Goal: Information Seeking & Learning: Learn about a topic

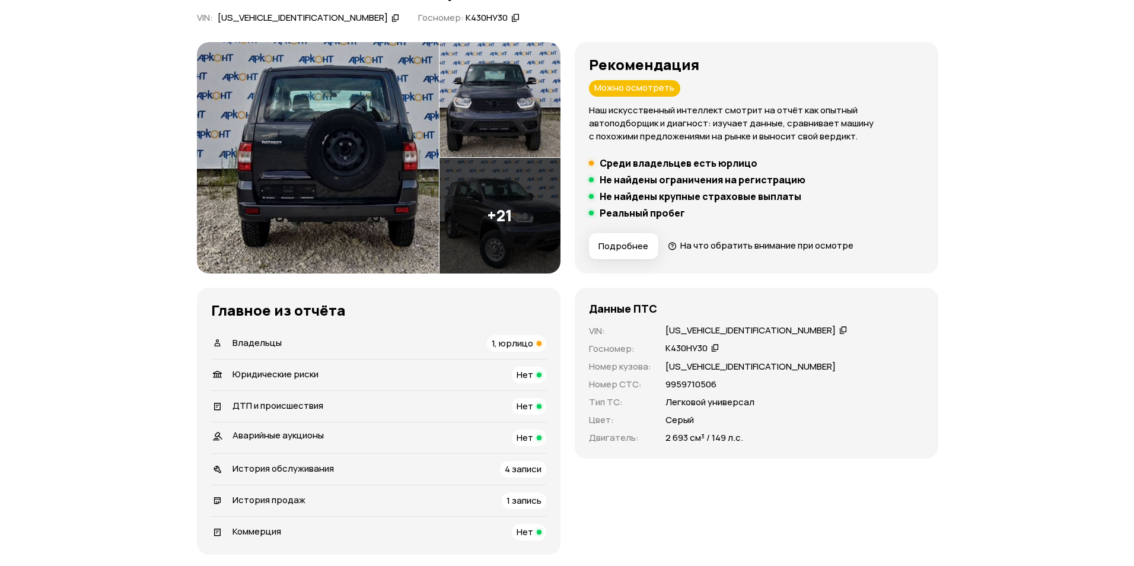
scroll to position [119, 0]
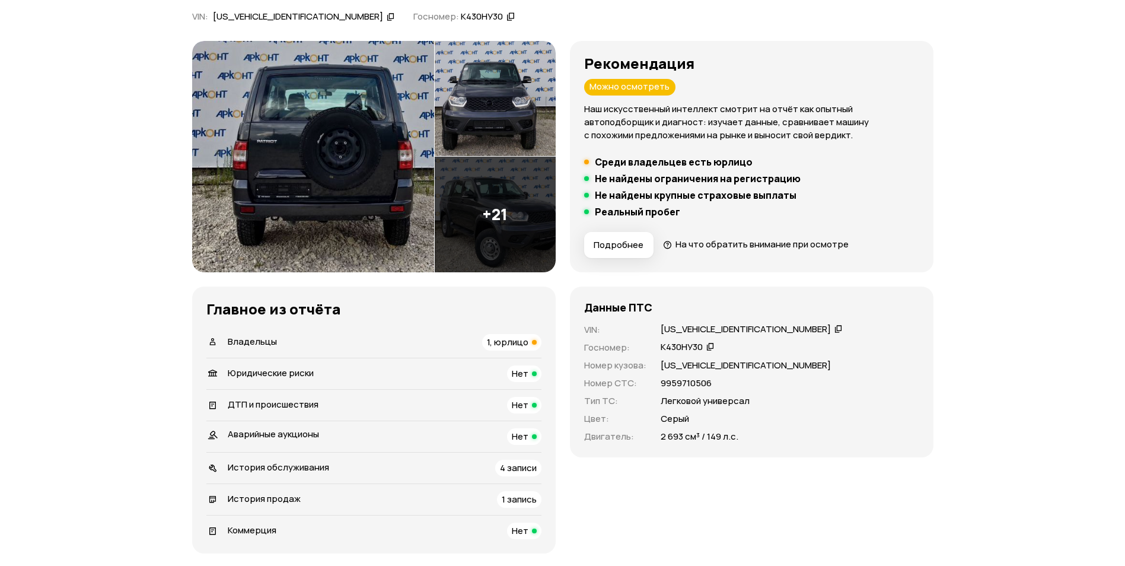
click at [316, 133] on img at bounding box center [313, 156] width 242 height 231
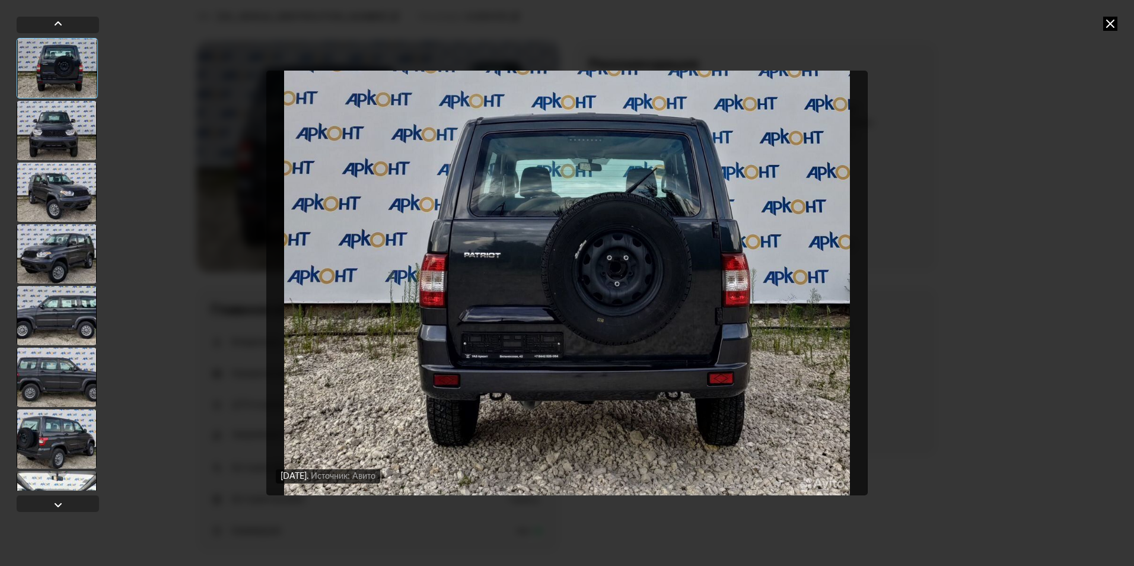
click at [748, 318] on img "Go to Slide 1" at bounding box center [566, 283] width 601 height 425
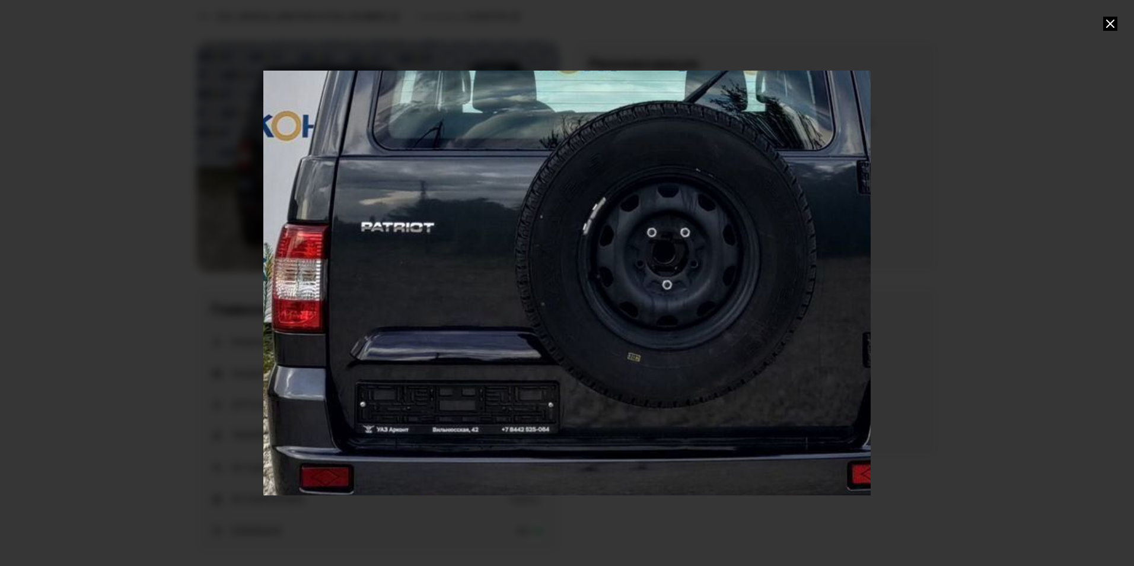
click at [348, 291] on div "Go to Slide 1" at bounding box center [567, 282] width 1215 height 849
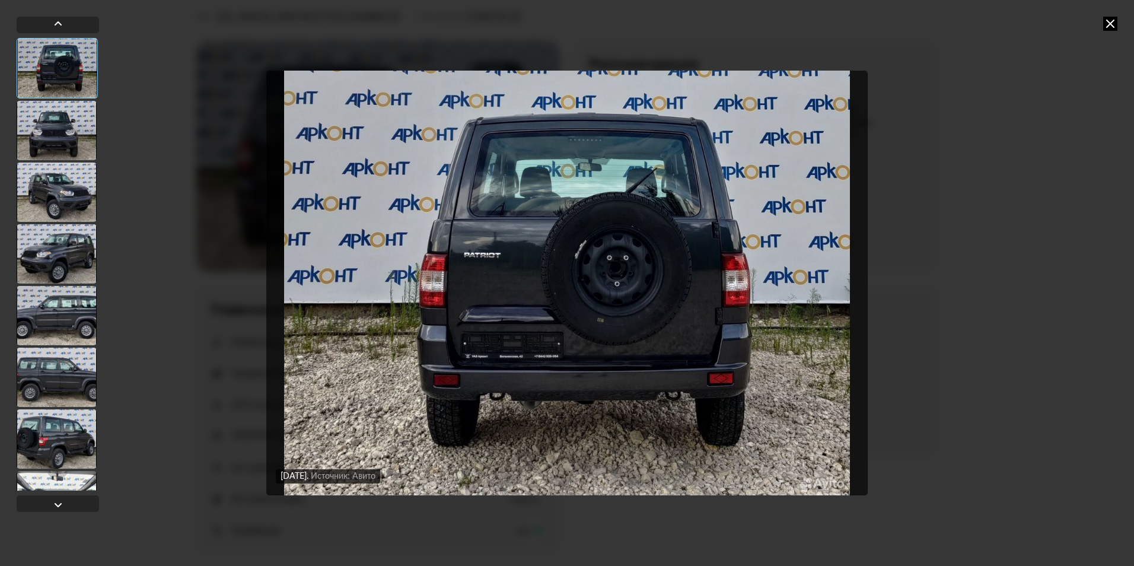
click at [97, 249] on div at bounding box center [58, 264] width 82 height 453
click at [52, 272] on div at bounding box center [57, 253] width 80 height 59
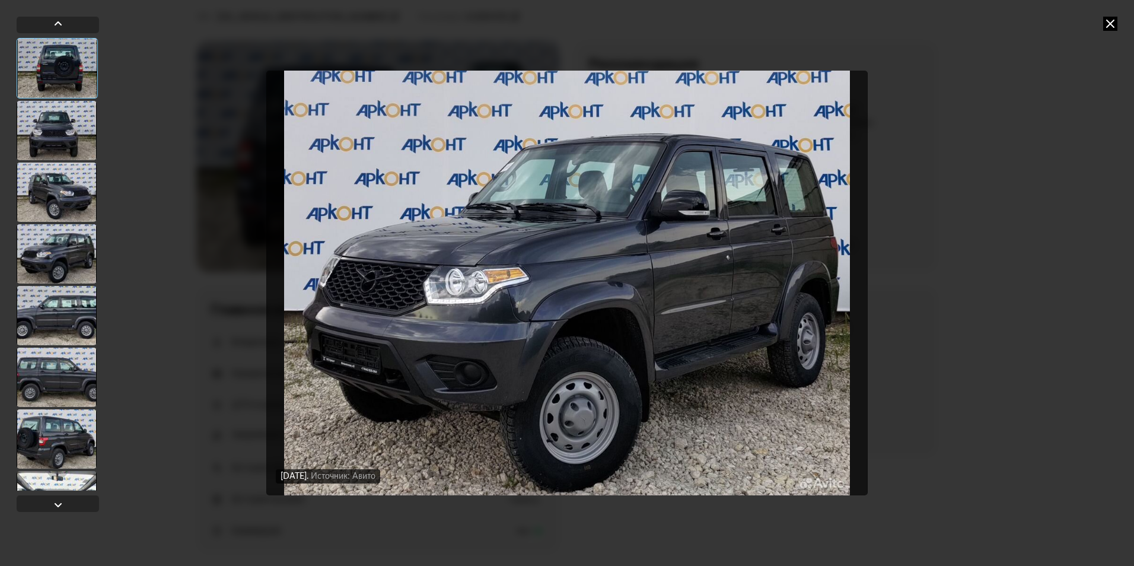
click at [62, 323] on div at bounding box center [57, 315] width 80 height 59
click at [54, 384] on div at bounding box center [57, 377] width 80 height 59
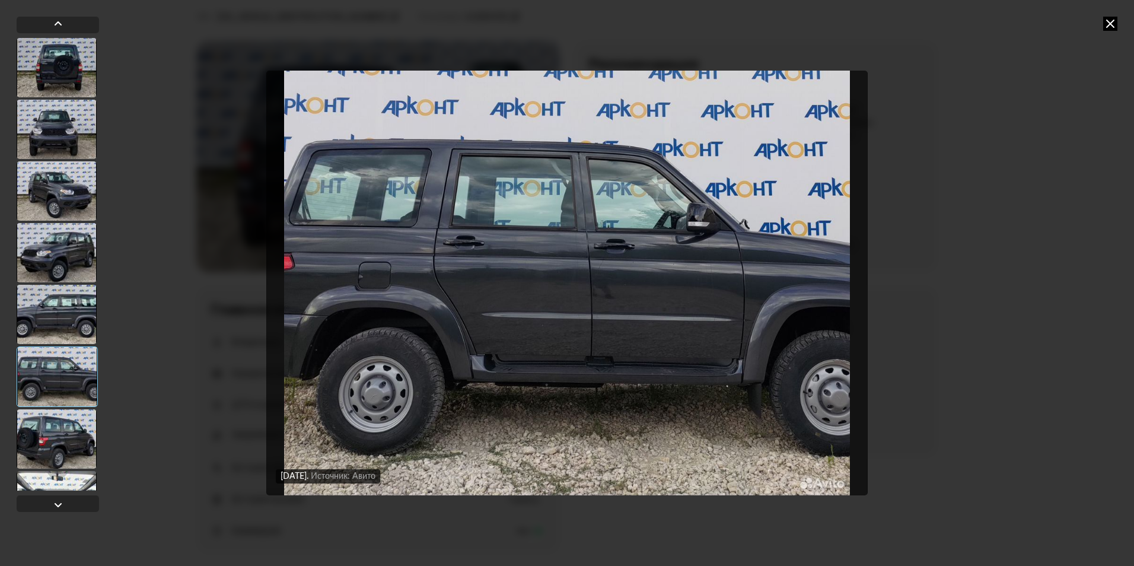
click at [49, 441] on div at bounding box center [57, 438] width 80 height 59
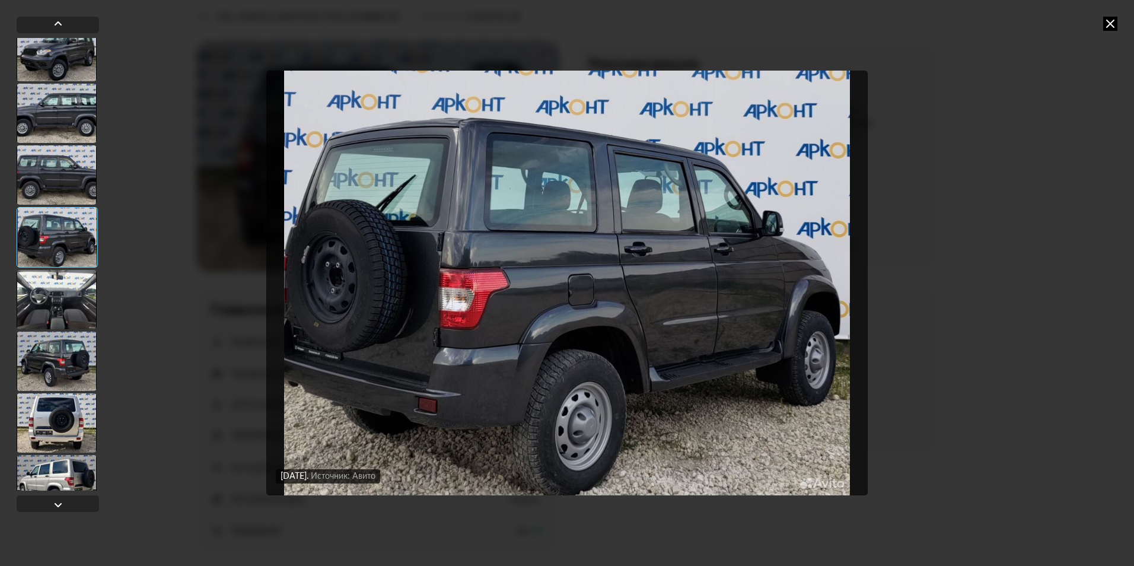
scroll to position [534, 0]
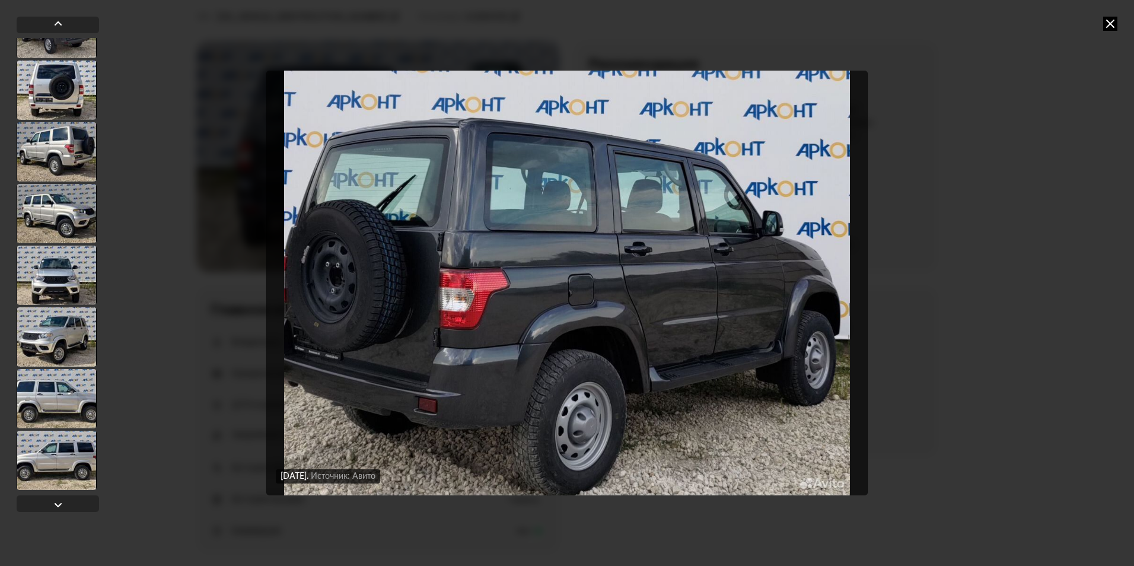
click at [65, 411] on div at bounding box center [57, 398] width 80 height 59
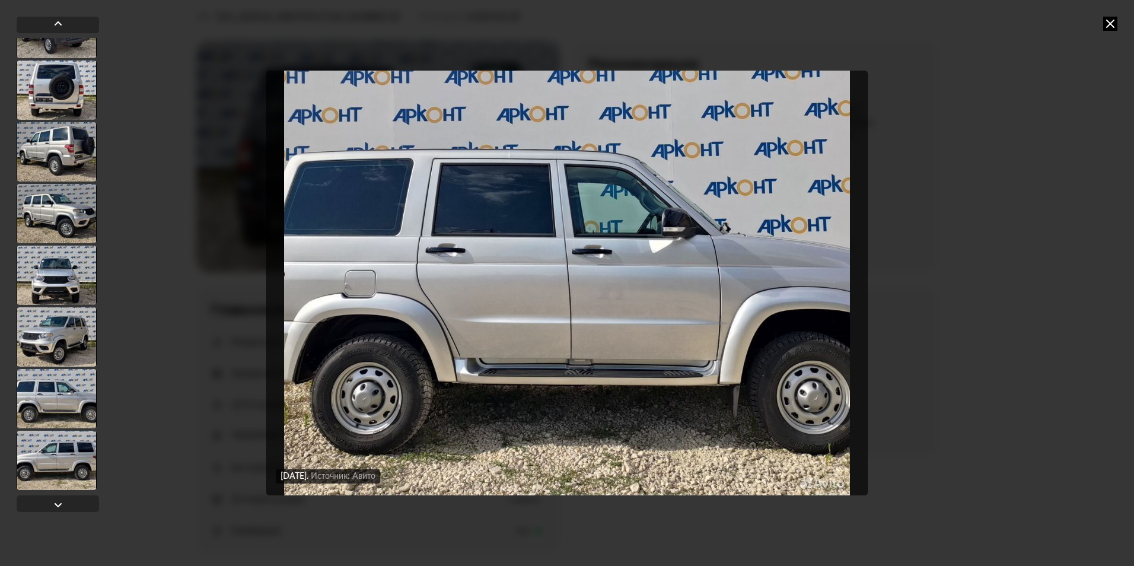
scroll to position [533, 0]
click at [50, 288] on div at bounding box center [57, 275] width 80 height 59
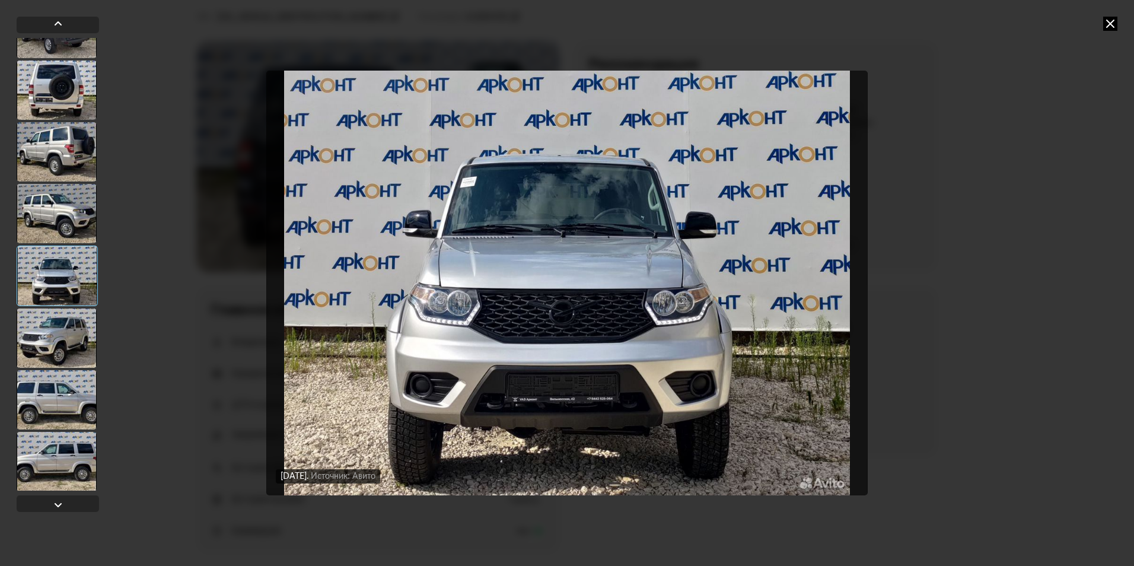
click at [53, 159] on div at bounding box center [57, 151] width 80 height 59
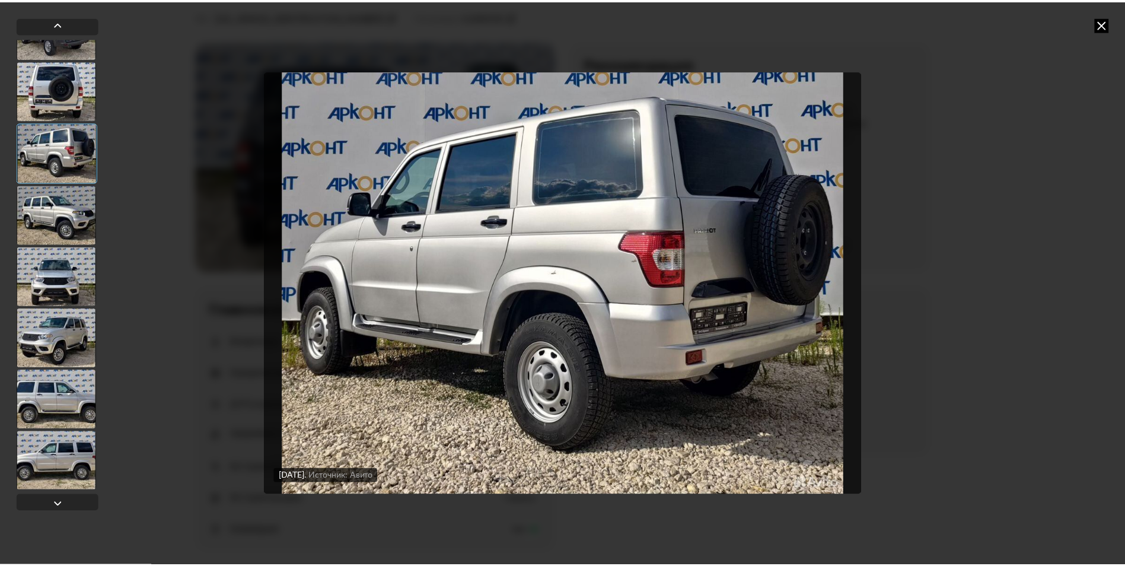
scroll to position [355, 0]
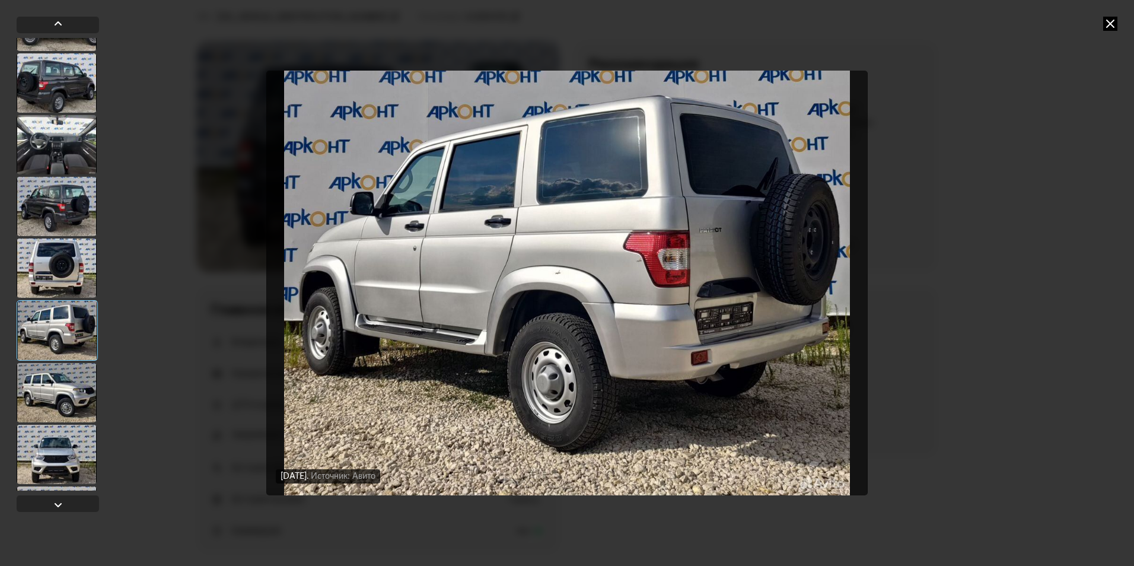
click at [1113, 20] on icon at bounding box center [1110, 24] width 14 height 14
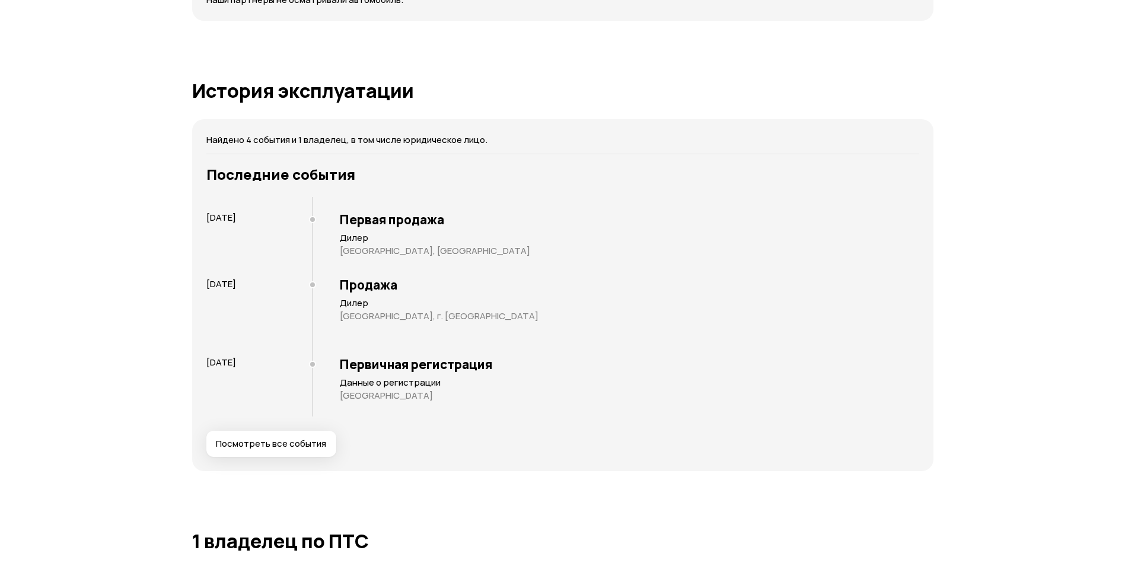
scroll to position [1720, 0]
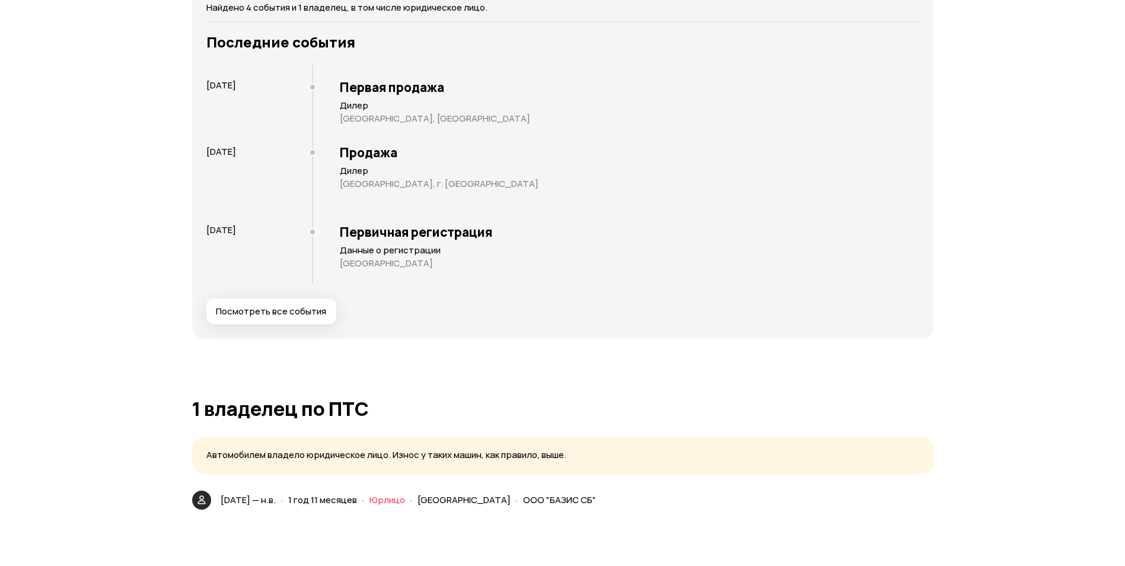
click at [325, 318] on button "Посмотреть все события" at bounding box center [271, 311] width 130 height 26
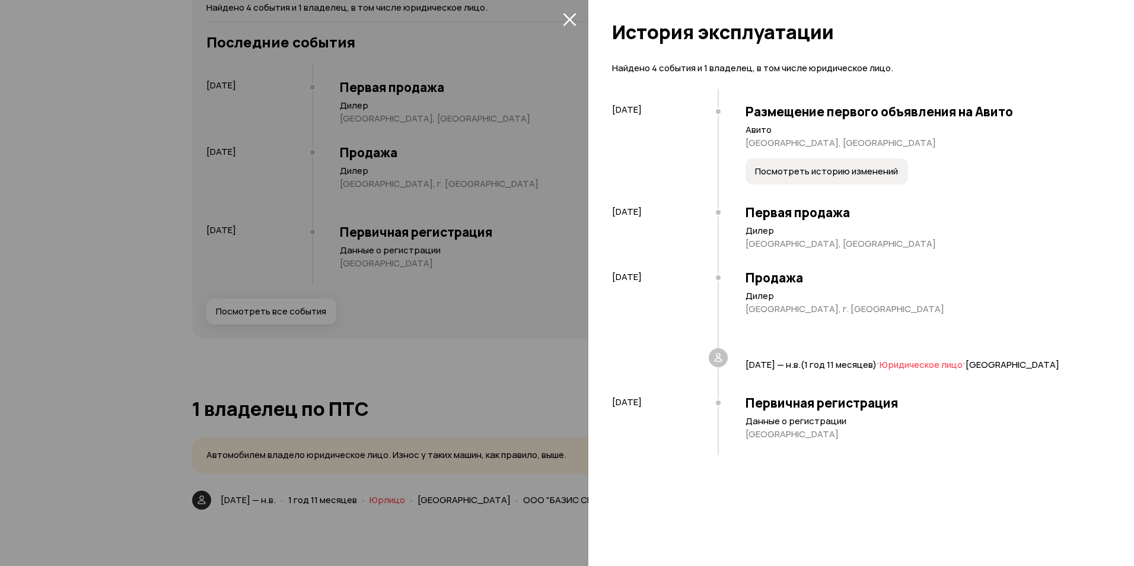
click at [531, 373] on div at bounding box center [567, 283] width 1134 height 566
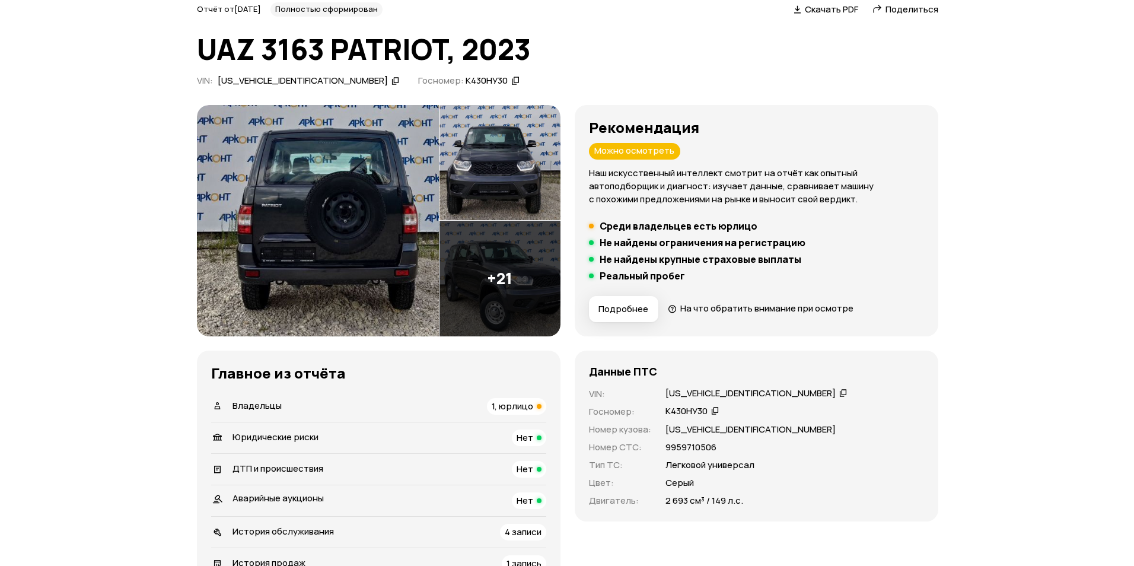
scroll to position [0, 0]
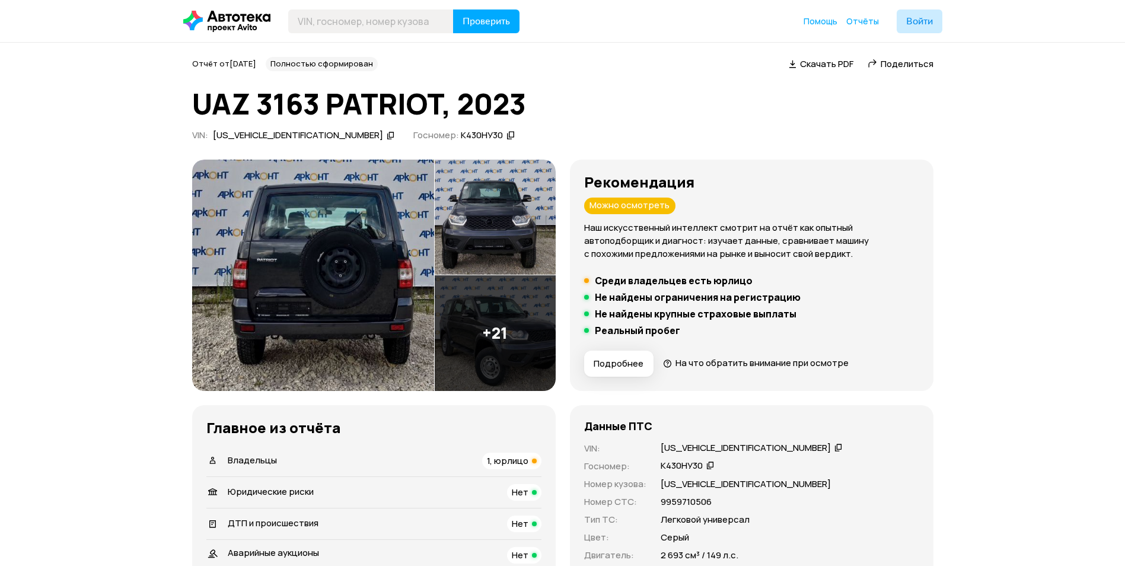
click at [468, 323] on img at bounding box center [495, 333] width 121 height 116
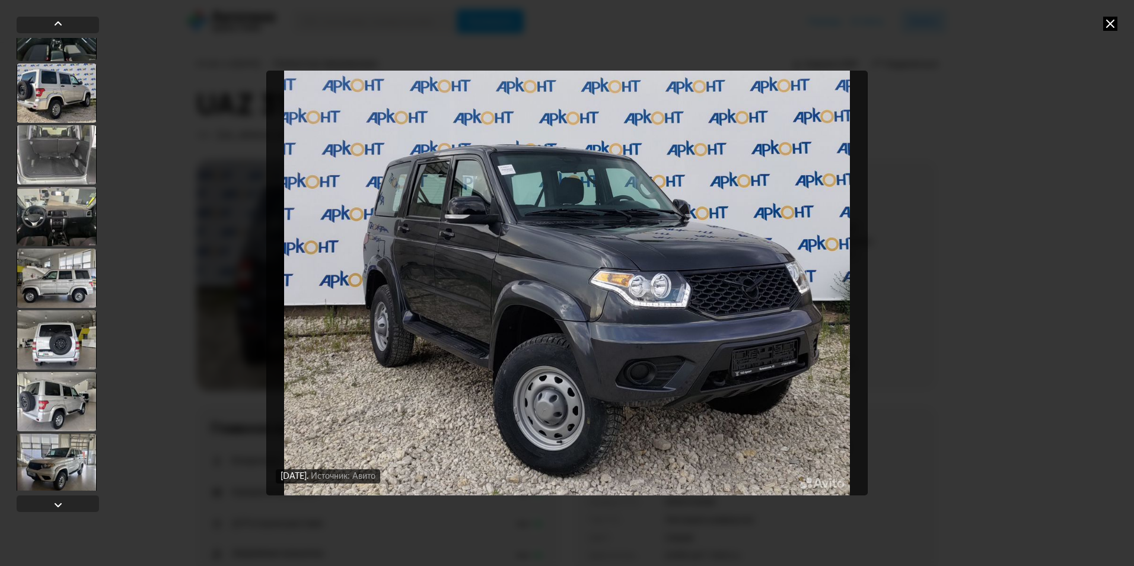
scroll to position [1029, 0]
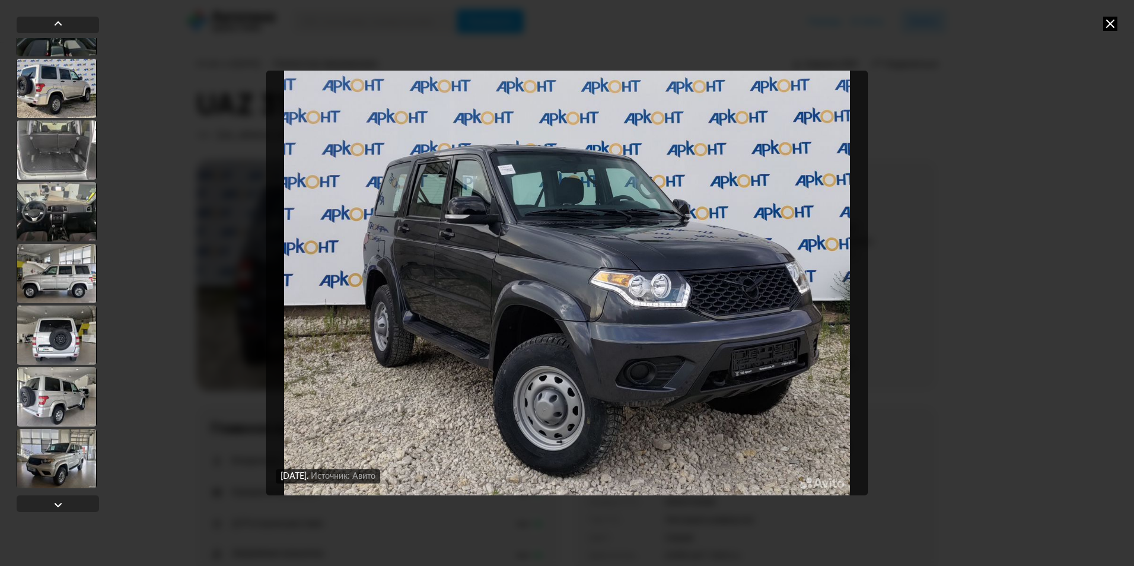
click at [54, 340] on div at bounding box center [57, 334] width 80 height 59
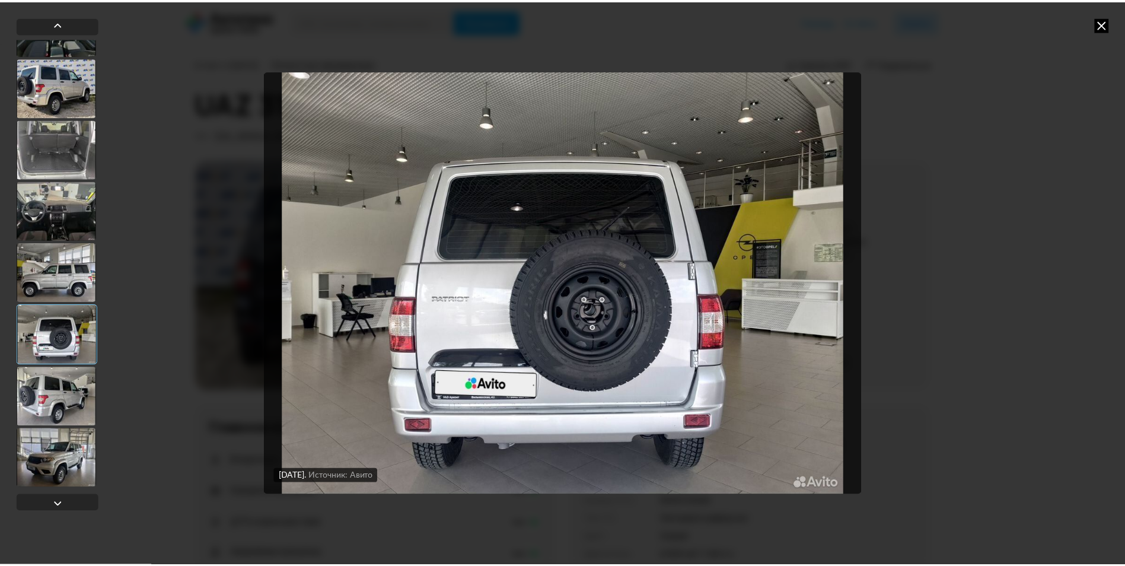
scroll to position [1028, 0]
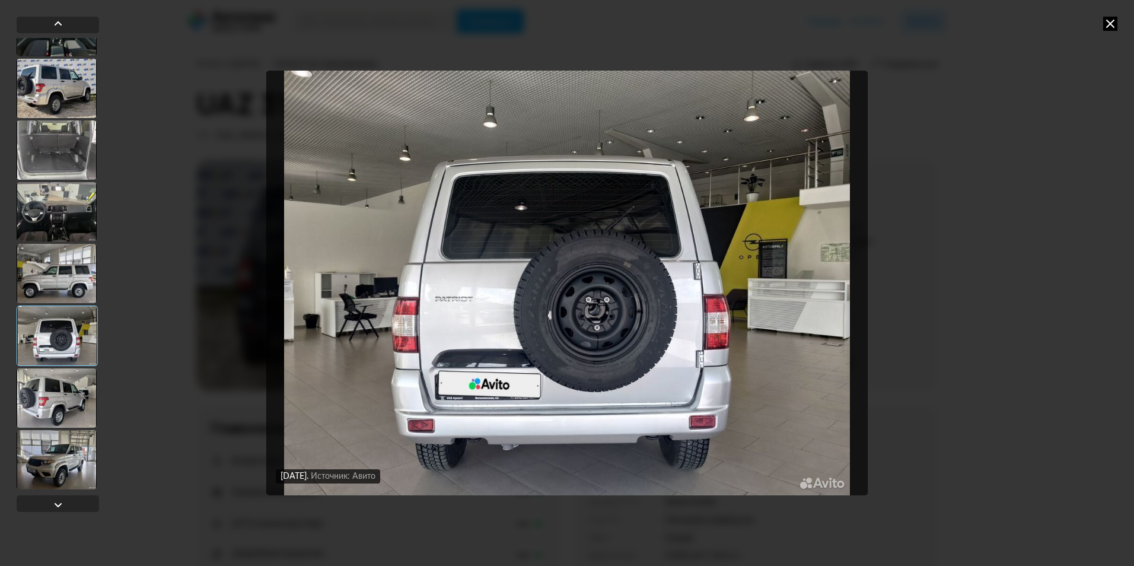
click at [61, 403] on div at bounding box center [57, 397] width 80 height 59
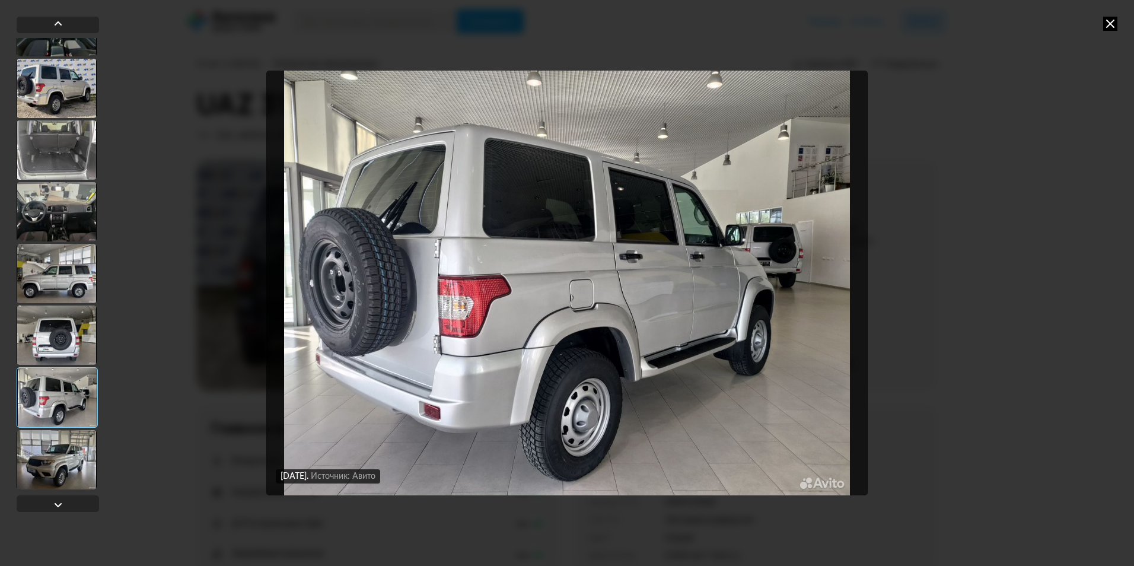
click at [73, 445] on div at bounding box center [57, 459] width 80 height 59
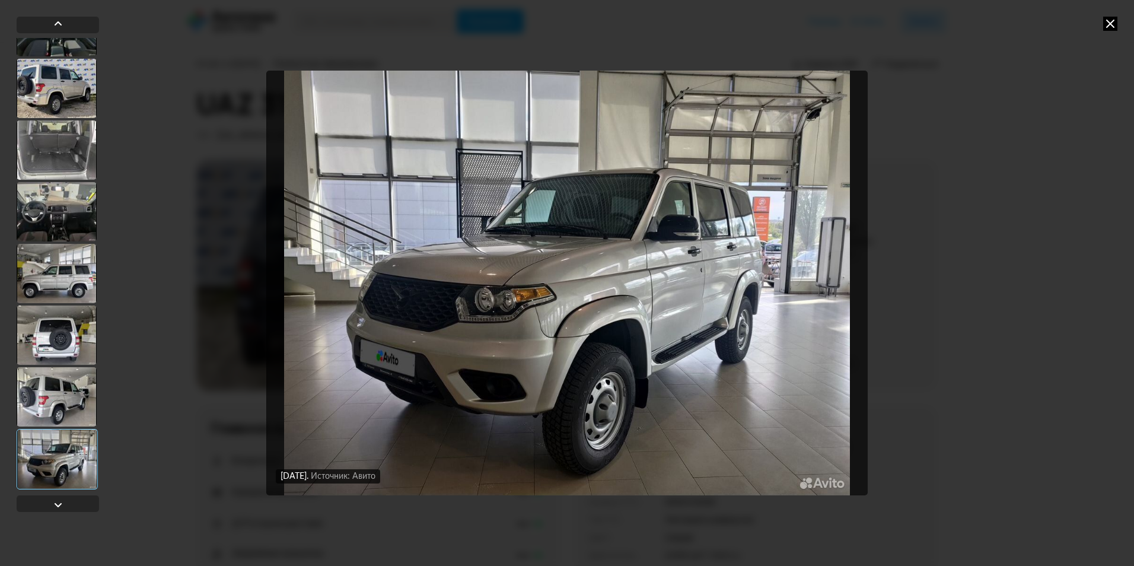
click at [1110, 26] on icon at bounding box center [1110, 24] width 14 height 14
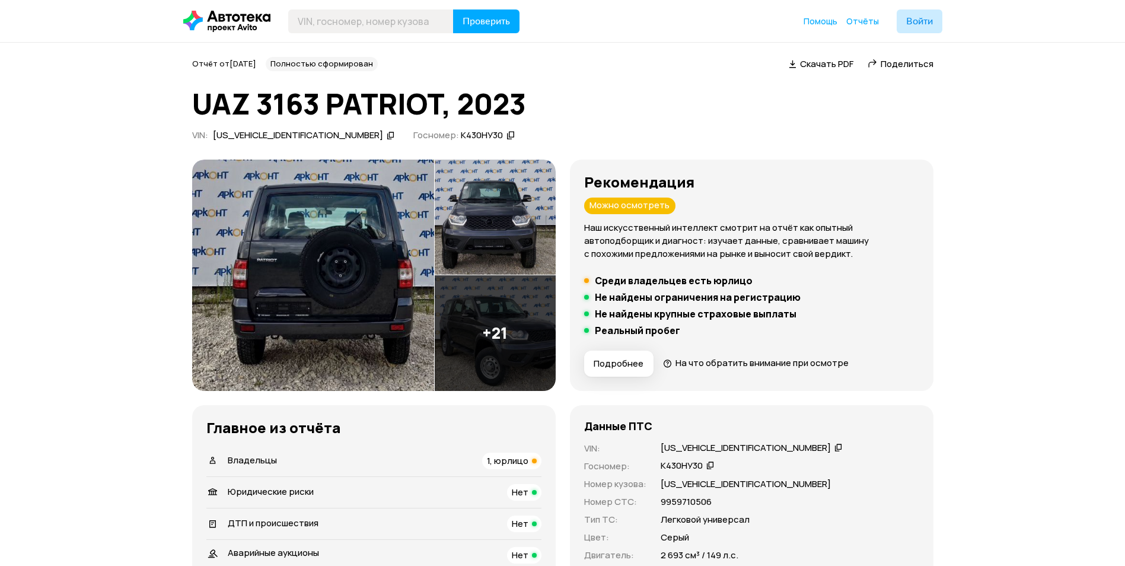
click at [13, 2] on header "Проверить Помощь Отчёты Войти" at bounding box center [562, 21] width 1125 height 42
